Goal: Find specific fact: Find specific fact

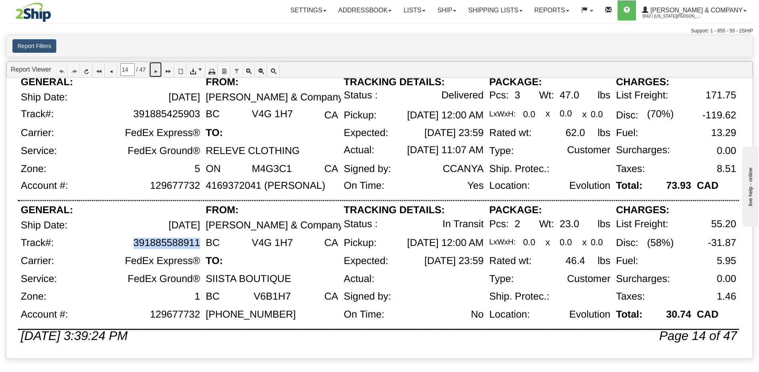
click at [158, 72] on icon at bounding box center [156, 70] width 6 height 6
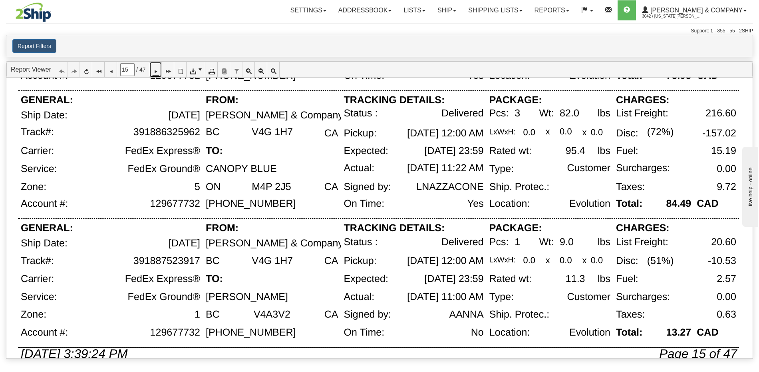
scroll to position [547, 0]
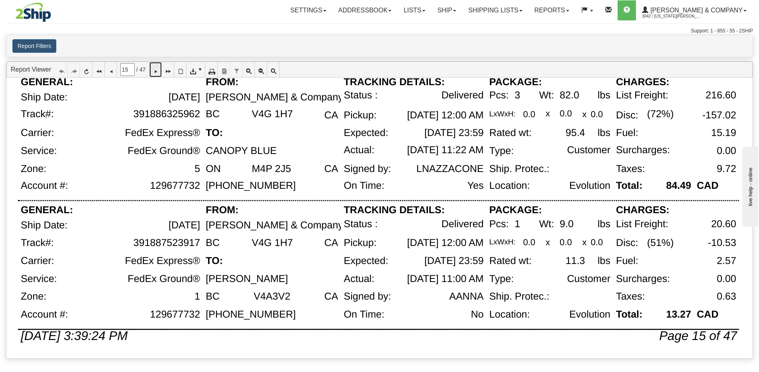
click at [158, 72] on icon at bounding box center [156, 70] width 6 height 6
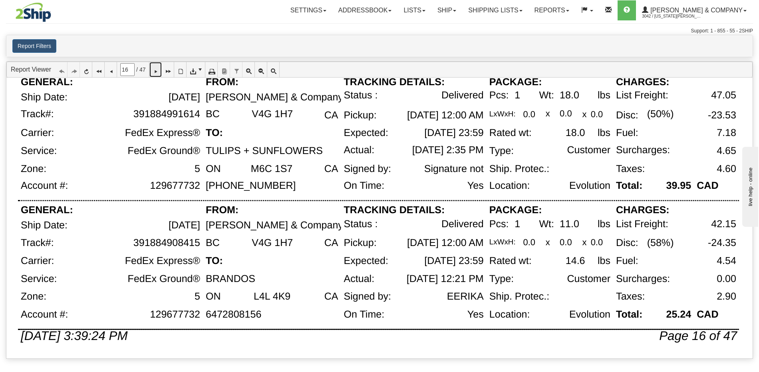
click at [158, 72] on icon at bounding box center [156, 70] width 6 height 6
click at [158, 70] on icon at bounding box center [156, 70] width 6 height 6
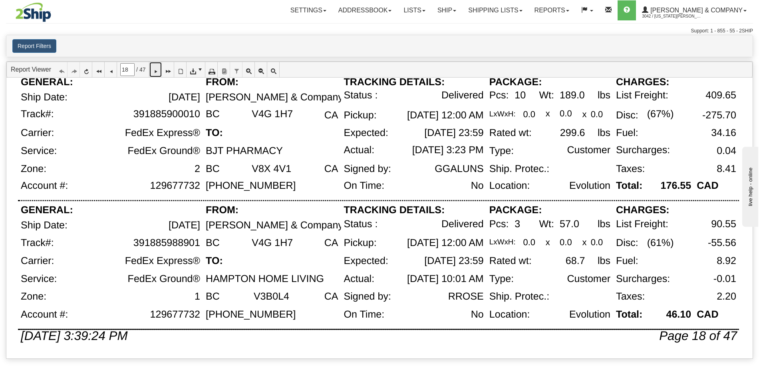
click at [158, 70] on icon at bounding box center [156, 70] width 6 height 6
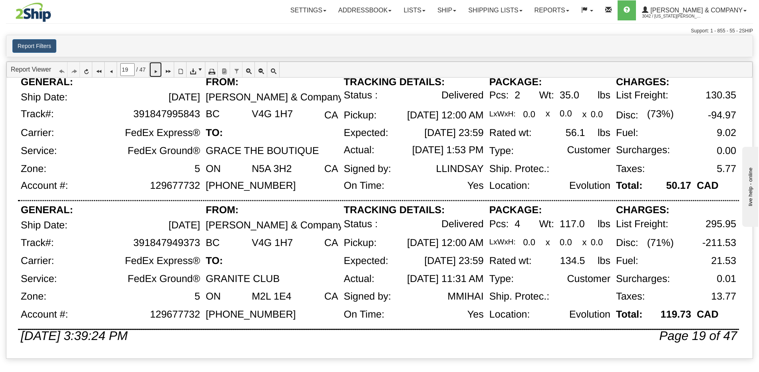
click at [158, 72] on icon at bounding box center [156, 70] width 6 height 6
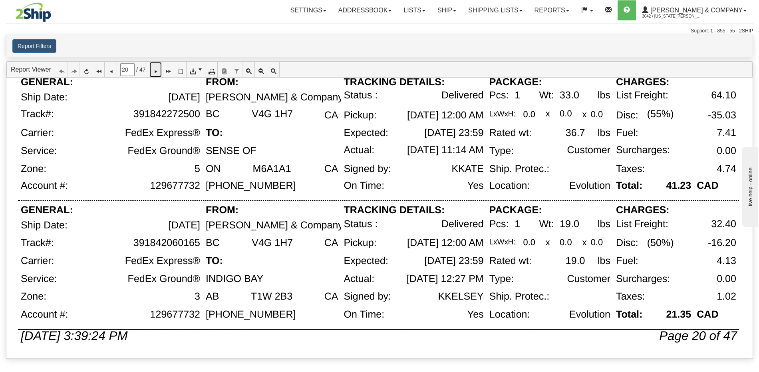
click at [157, 71] on icon at bounding box center [156, 70] width 6 height 6
click at [158, 69] on icon at bounding box center [156, 70] width 6 height 6
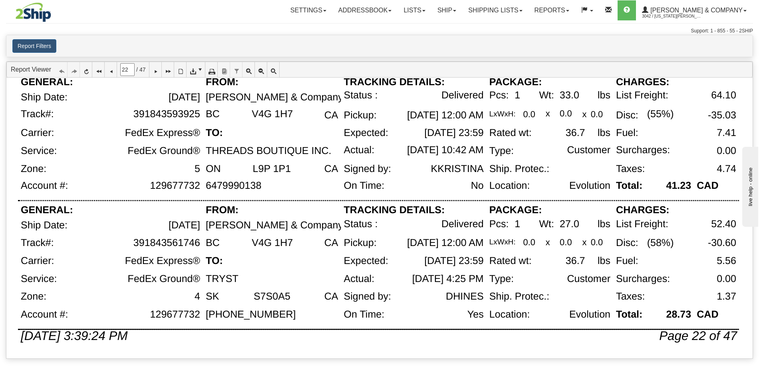
click at [162, 77] on div "GENERAL:" at bounding box center [110, 83] width 185 height 13
click at [161, 75] on link at bounding box center [155, 69] width 12 height 15
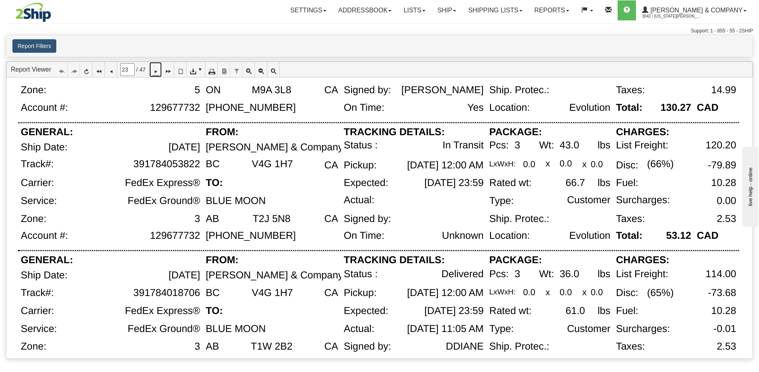
scroll to position [496, 0]
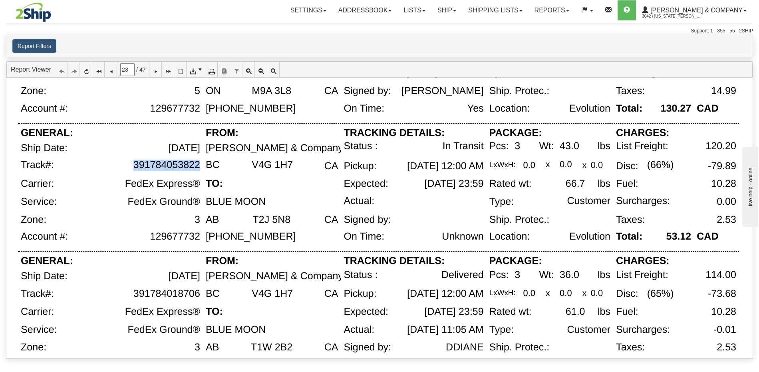
drag, startPoint x: 199, startPoint y: 164, endPoint x: 134, endPoint y: 165, distance: 65.1
click at [134, 165] on div "391784053822" at bounding box center [166, 164] width 67 height 11
copy div "391784053822"
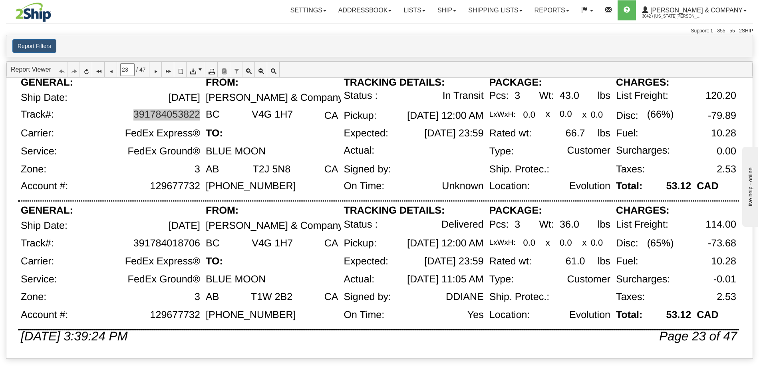
scroll to position [547, 0]
click at [158, 69] on icon at bounding box center [156, 70] width 6 height 6
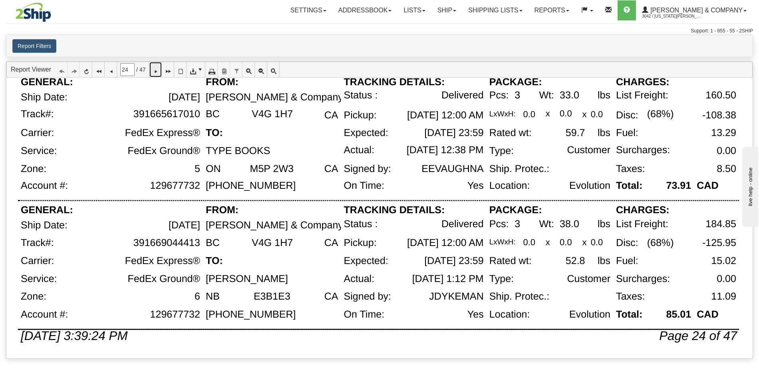
click at [158, 72] on icon at bounding box center [156, 70] width 6 height 6
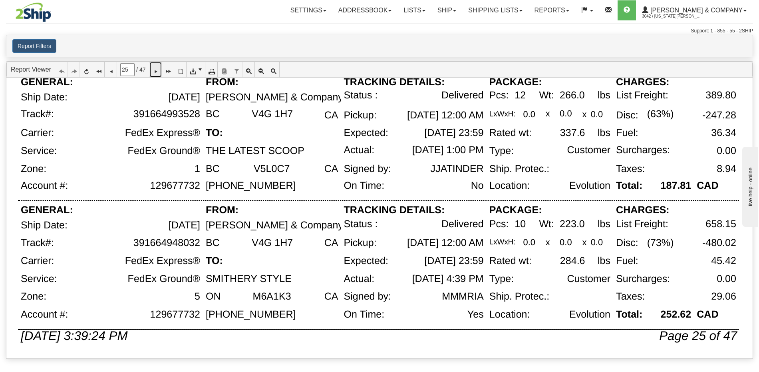
click at [158, 71] on icon at bounding box center [156, 70] width 6 height 6
click at [158, 72] on icon at bounding box center [156, 70] width 6 height 6
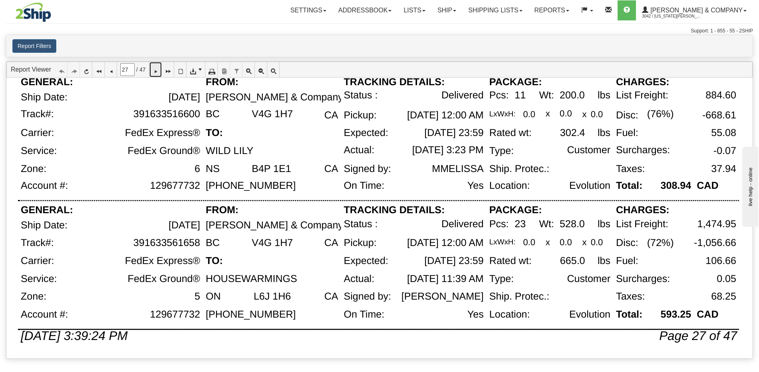
click at [157, 69] on icon at bounding box center [156, 70] width 6 height 6
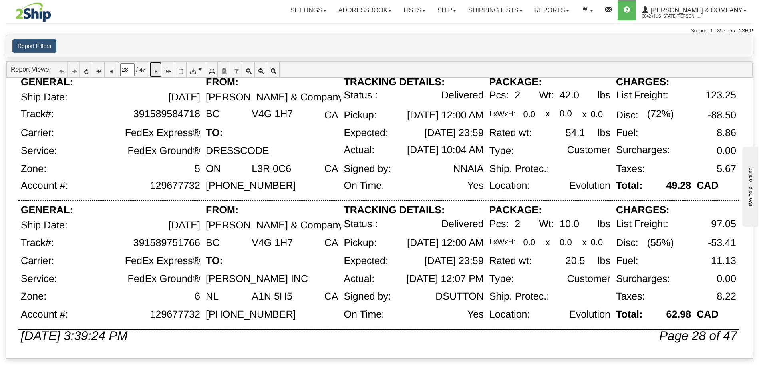
click at [158, 72] on icon at bounding box center [156, 70] width 6 height 6
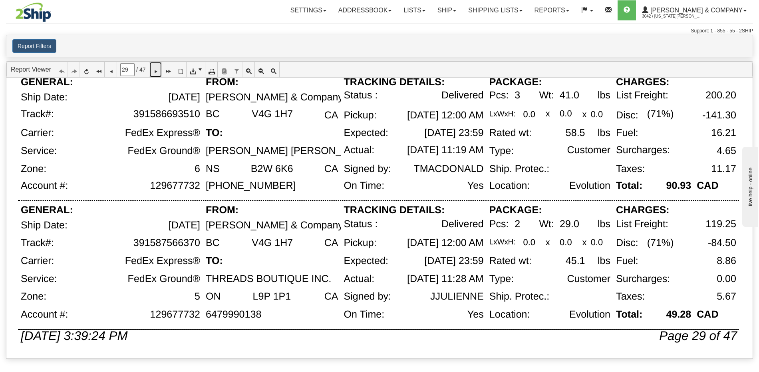
click at [157, 70] on icon at bounding box center [156, 70] width 6 height 6
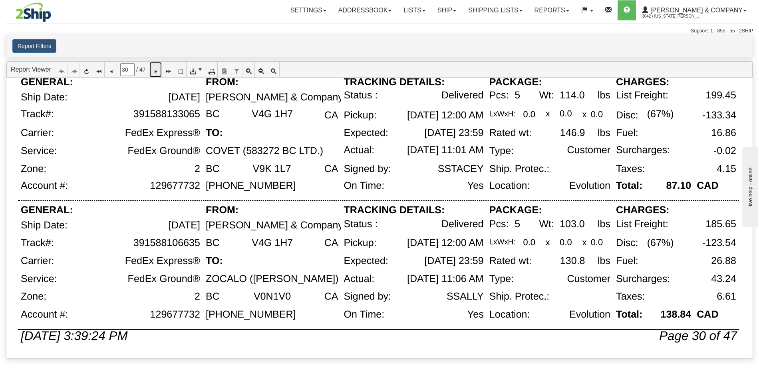
click at [158, 70] on icon at bounding box center [156, 70] width 6 height 6
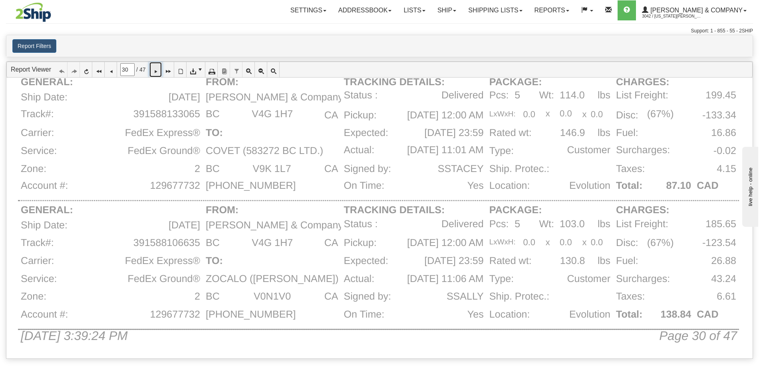
type input "31"
